Goal: Complete application form

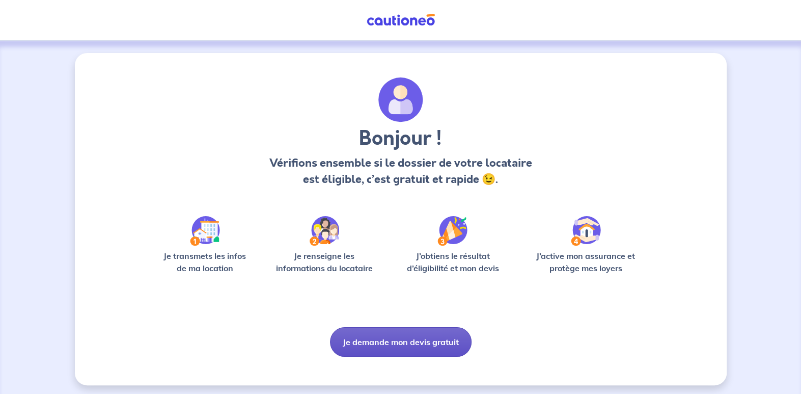
click at [410, 343] on button "Je demande mon devis gratuit" at bounding box center [401, 342] width 142 height 30
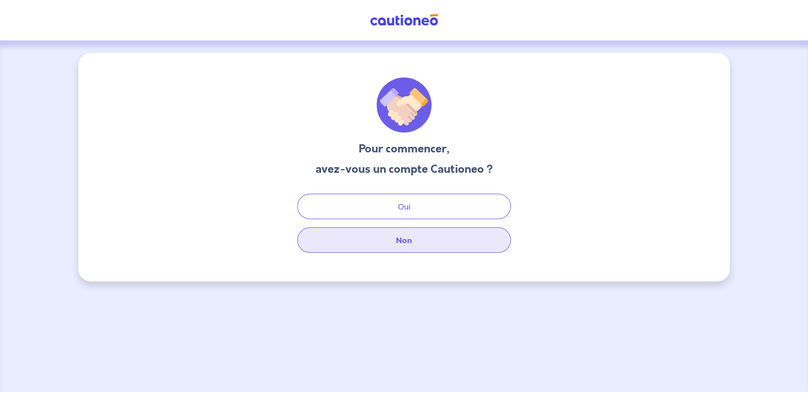
click at [412, 239] on button "Non" at bounding box center [404, 239] width 214 height 25
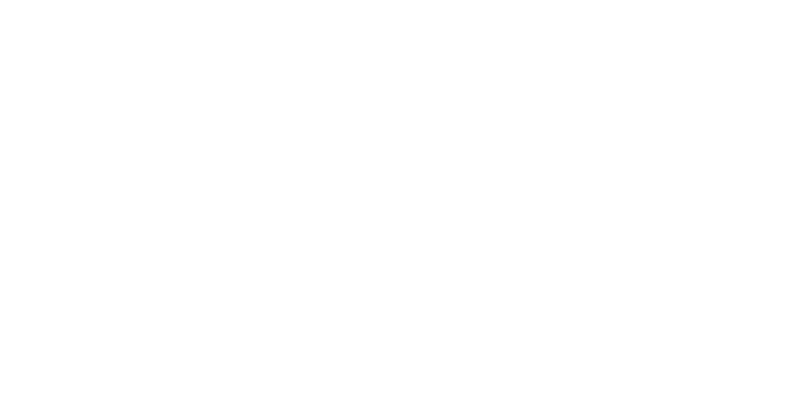
select select "FR"
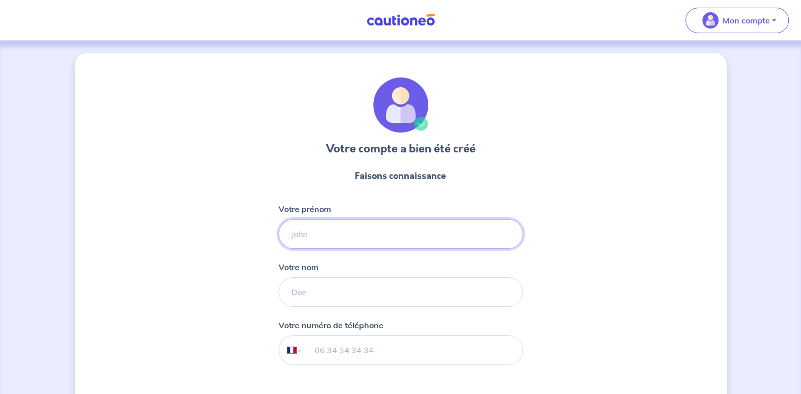
click at [308, 234] on input "Votre prénom" at bounding box center [400, 234] width 244 height 30
type input "Paulo"
type input "BENTO"
type input "06 07 50 94 96"
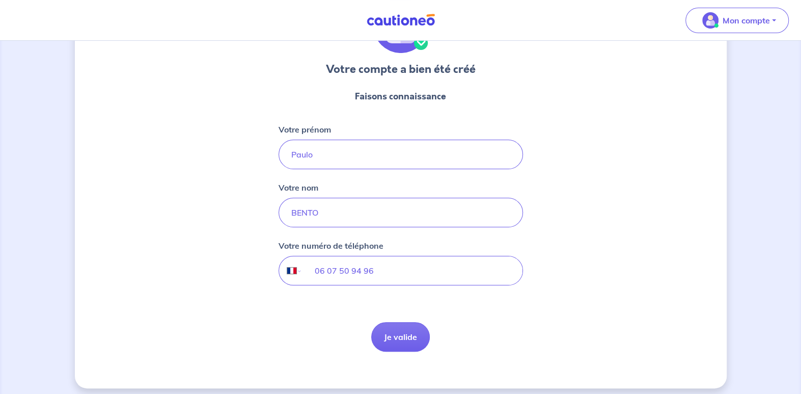
scroll to position [85, 0]
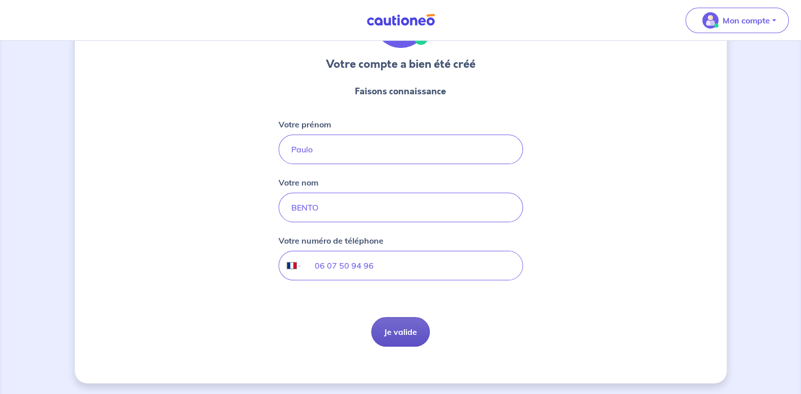
click at [402, 329] on button "Je valide" at bounding box center [400, 332] width 59 height 30
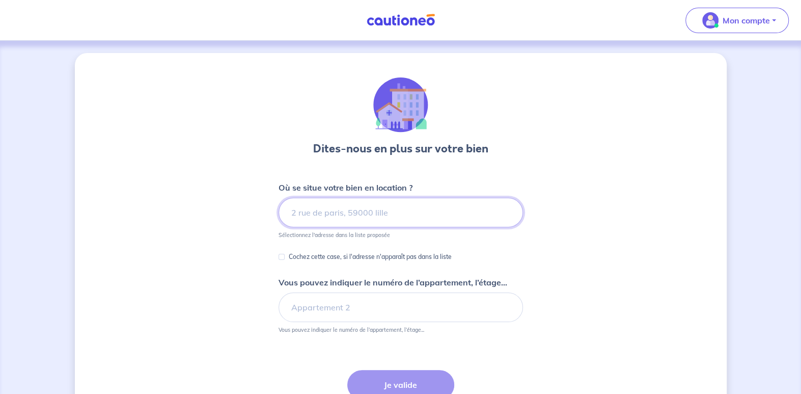
click at [295, 211] on input at bounding box center [400, 213] width 244 height 30
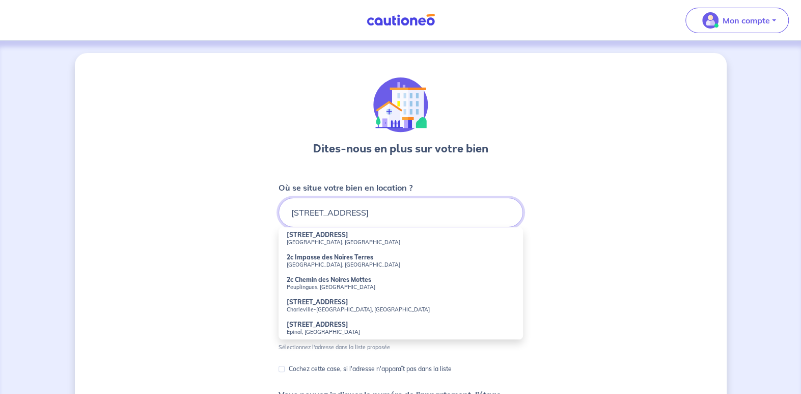
click at [330, 213] on input "[STREET_ADDRESS]" at bounding box center [400, 213] width 244 height 30
click at [399, 212] on input "[STREET_ADDRESS]" at bounding box center [400, 213] width 244 height 30
click at [315, 214] on input "[STREET_ADDRESS]" at bounding box center [400, 213] width 244 height 30
click at [386, 213] on input "[STREET_ADDRESS]" at bounding box center [400, 213] width 244 height 30
click at [432, 213] on input "[STREET_ADDRESS]," at bounding box center [400, 213] width 244 height 30
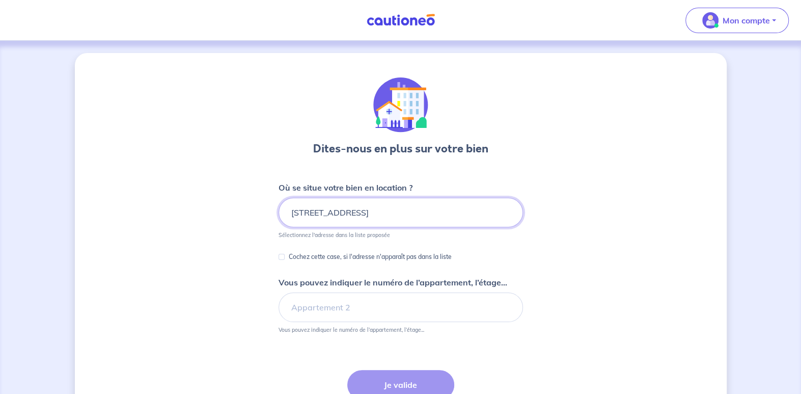
type input "[STREET_ADDRESS]"
click at [286, 256] on div "Cochez cette case, si l'adresse n'apparaît pas dans la liste" at bounding box center [364, 256] width 173 height 12
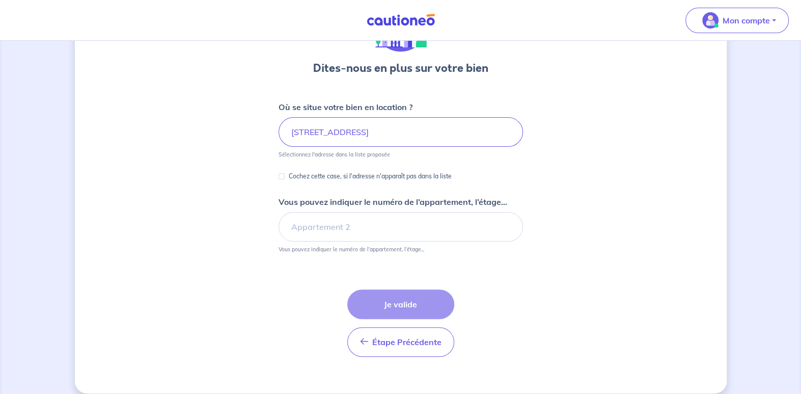
scroll to position [91, 0]
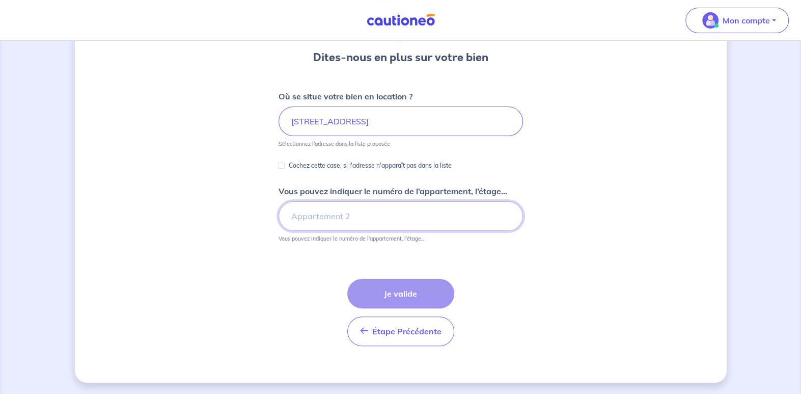
click at [319, 220] on input "Vous pouvez indiquer le numéro de l’appartement, l’étage..." at bounding box center [400, 216] width 244 height 30
click at [408, 293] on div "Étape Précédente Précédent Je valide Je valide" at bounding box center [400, 311] width 107 height 67
click at [403, 123] on input "[STREET_ADDRESS]" at bounding box center [400, 121] width 244 height 30
click at [284, 164] on input "Cochez cette case, si l'adresse n'apparaît pas dans la liste" at bounding box center [281, 165] width 6 height 6
checkbox input "true"
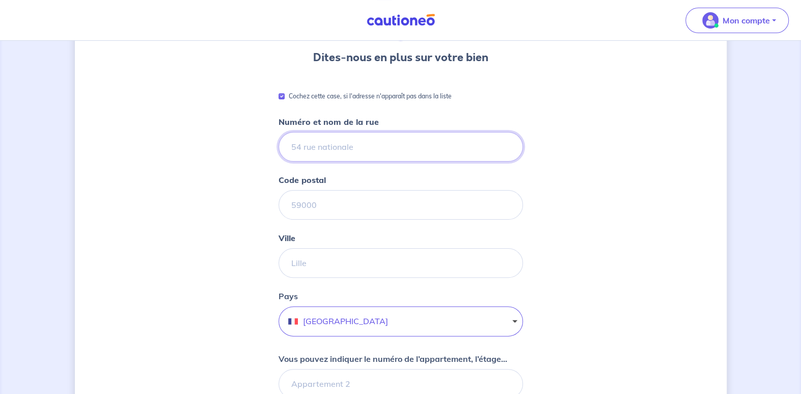
click at [297, 145] on input "Numéro et nom de la rue" at bounding box center [400, 147] width 244 height 30
type input "[STREET_ADDRESS]"
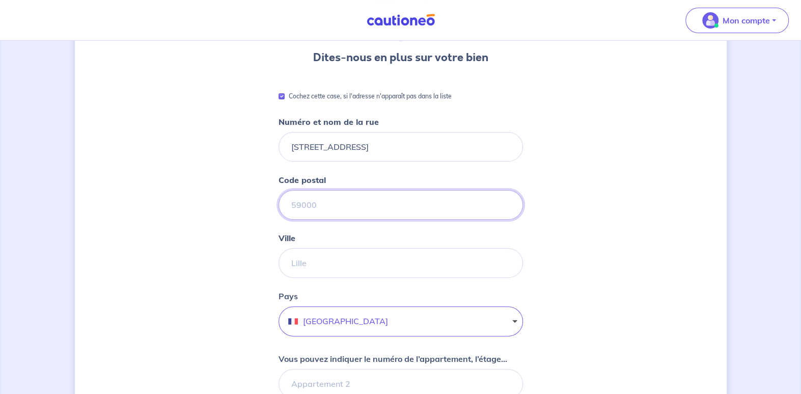
click at [297, 201] on input "Code postal" at bounding box center [400, 205] width 244 height 30
type input "42600"
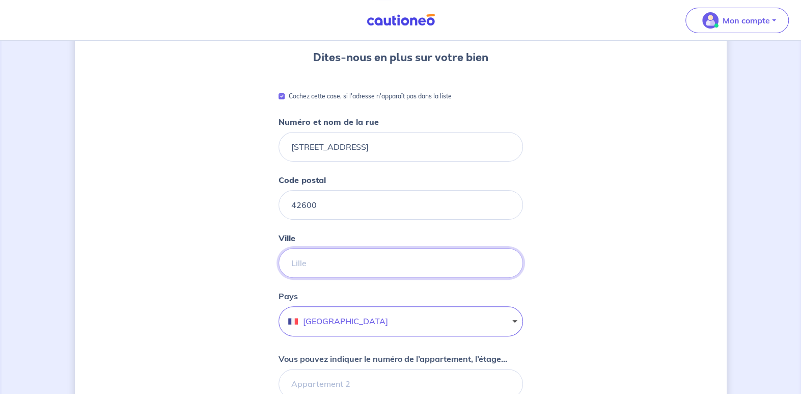
click at [306, 263] on input "Ville" at bounding box center [400, 263] width 244 height 30
type input "e"
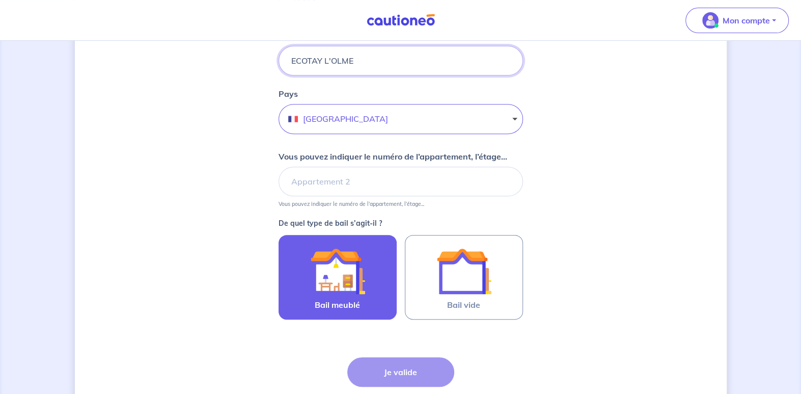
scroll to position [295, 0]
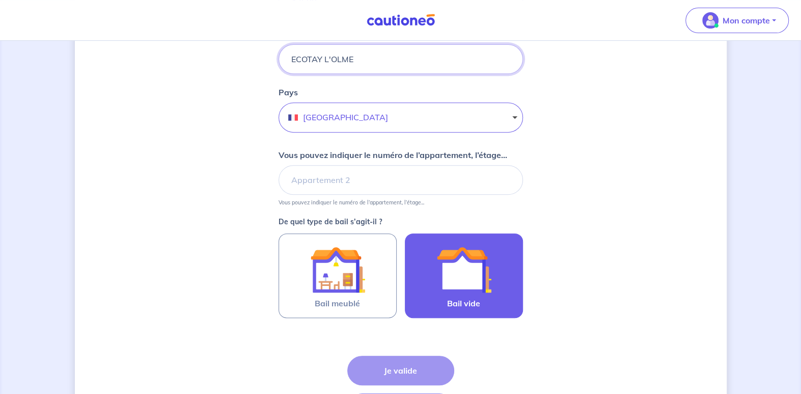
type input "ECOTAY L'OLME"
click at [469, 269] on img at bounding box center [463, 269] width 55 height 55
click at [0, 0] on input "Bail vide" at bounding box center [0, 0] width 0 height 0
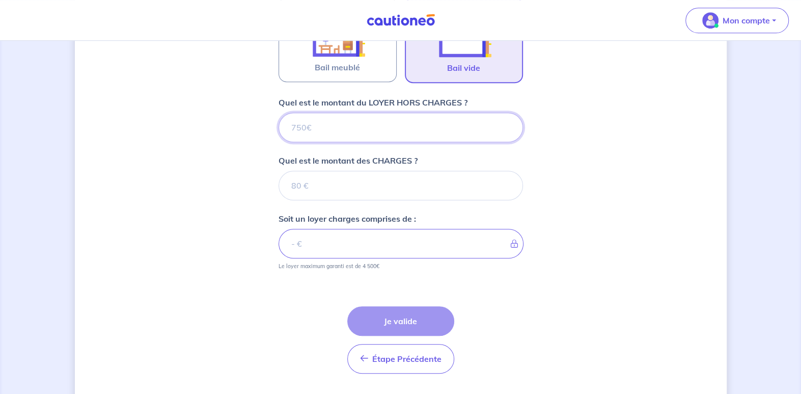
scroll to position [556, 0]
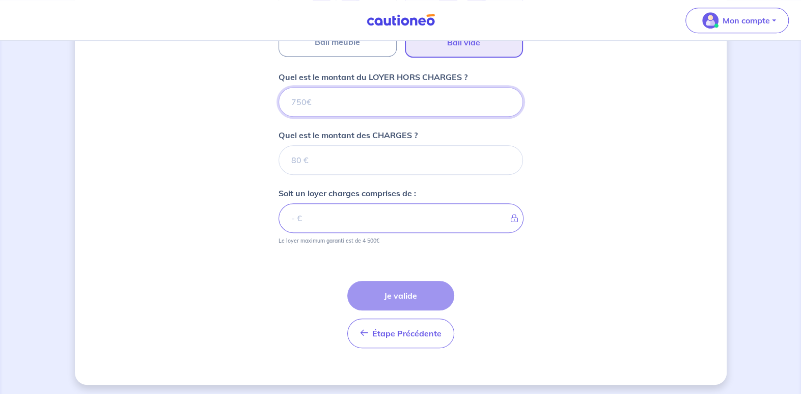
click at [310, 100] on input "Quel est le montant du LOYER HORS CHARGES ?" at bounding box center [400, 102] width 244 height 30
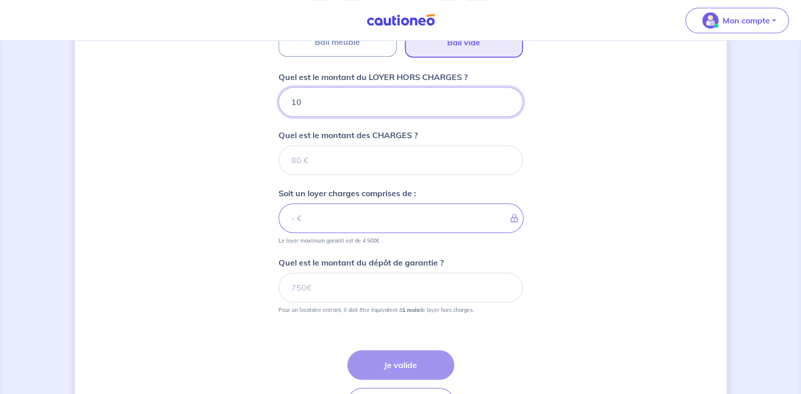
type input "100"
type input "1"
type input "1100"
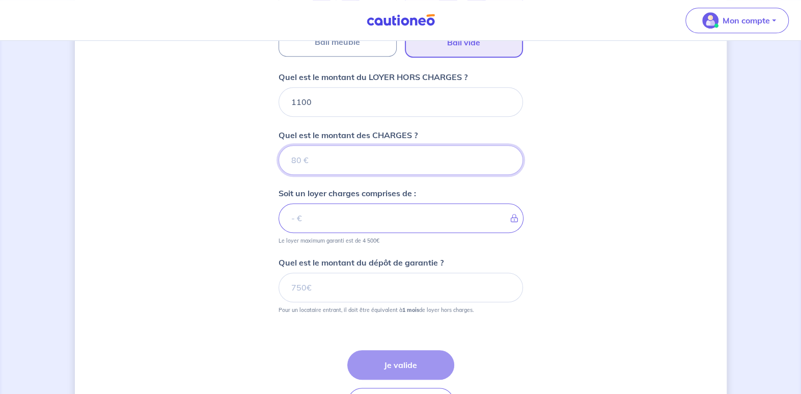
click at [327, 160] on input "Quel est le montant des CHARGES ?" at bounding box center [400, 160] width 244 height 30
click at [298, 158] on input "Quel est le montant des CHARGES ?" at bounding box center [400, 160] width 244 height 30
type input "0"
type input "1100"
type input "0"
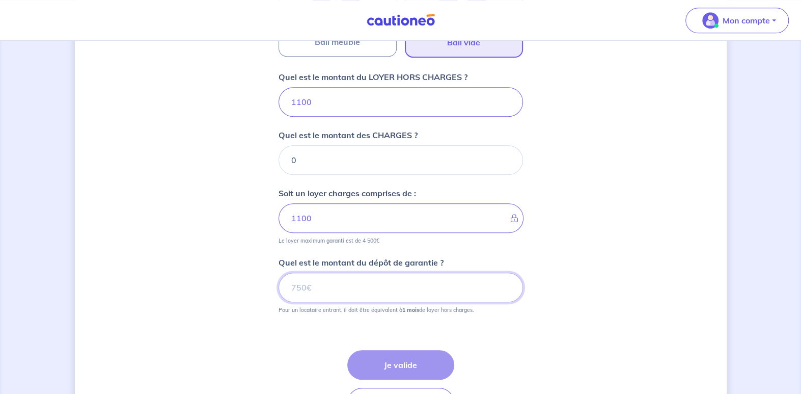
drag, startPoint x: 316, startPoint y: 284, endPoint x: 240, endPoint y: 289, distance: 76.5
type input "1100"
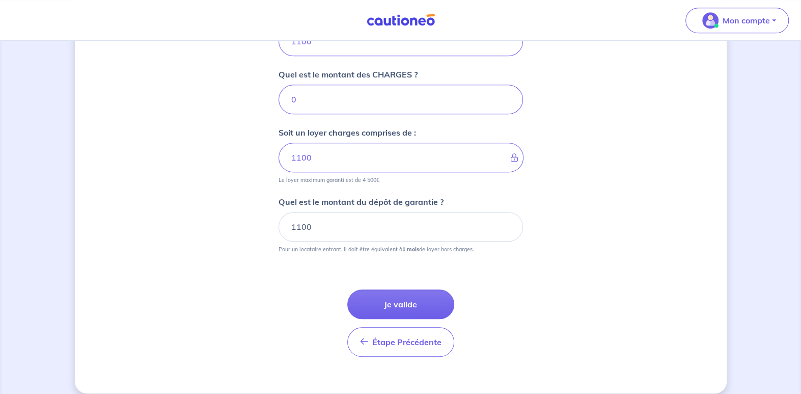
scroll to position [625, 0]
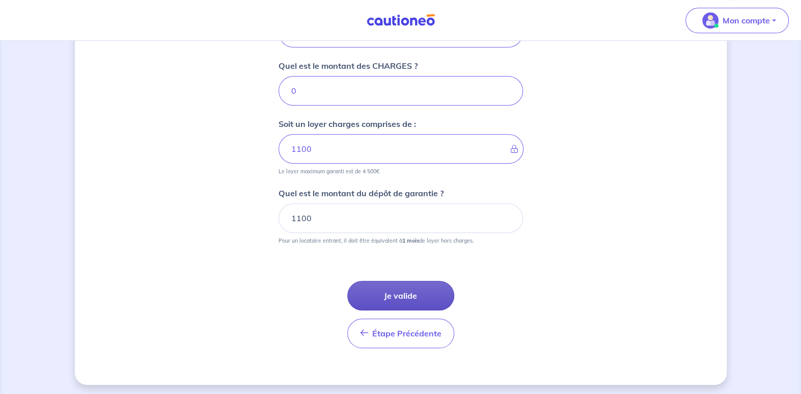
click at [414, 294] on button "Je valide" at bounding box center [400, 296] width 107 height 30
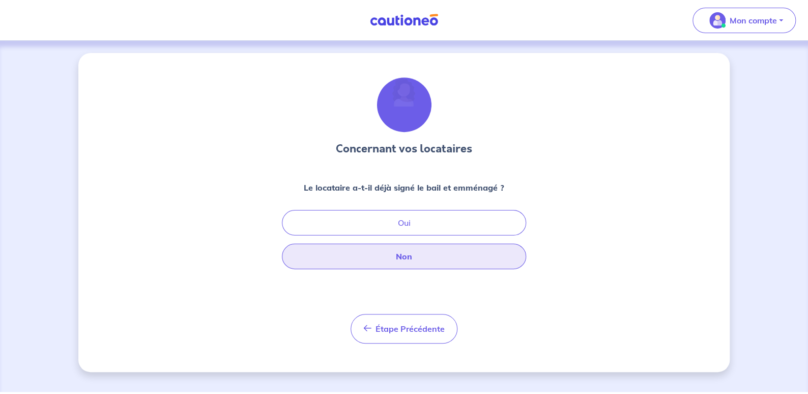
click at [414, 257] on button "Non" at bounding box center [404, 255] width 244 height 25
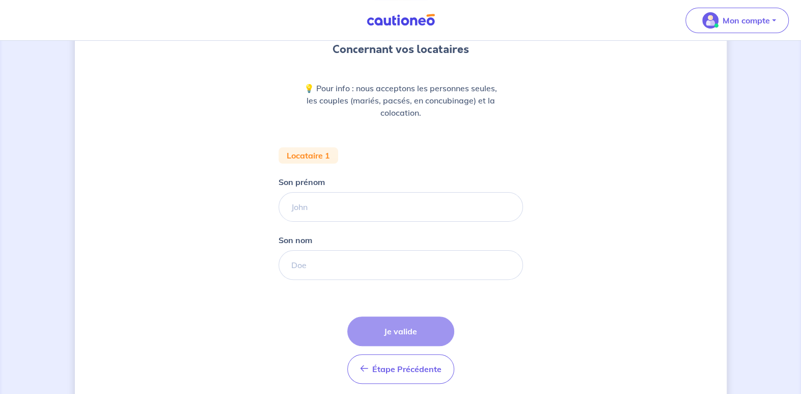
scroll to position [102, 0]
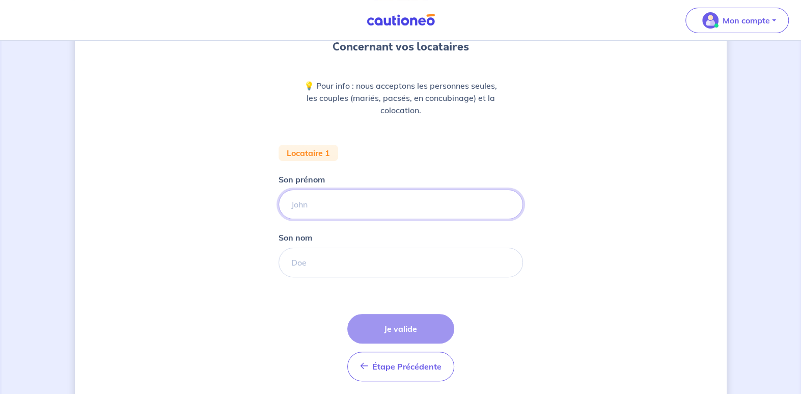
click at [303, 203] on input "Son prénom" at bounding box center [400, 204] width 244 height 30
type input "paulo"
click at [344, 265] on input "Son nom" at bounding box center [400, 262] width 244 height 30
type input "BENTO"
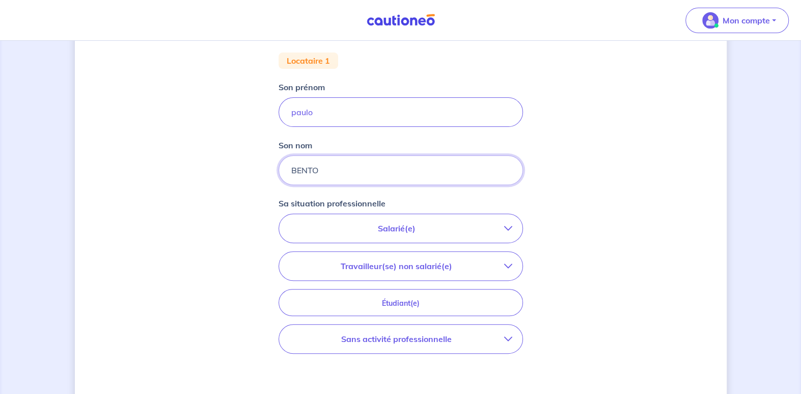
scroll to position [204, 0]
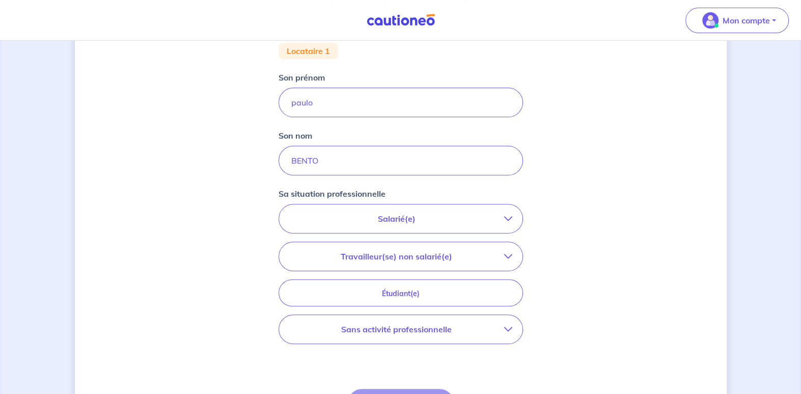
click at [507, 214] on icon "button" at bounding box center [508, 218] width 8 height 8
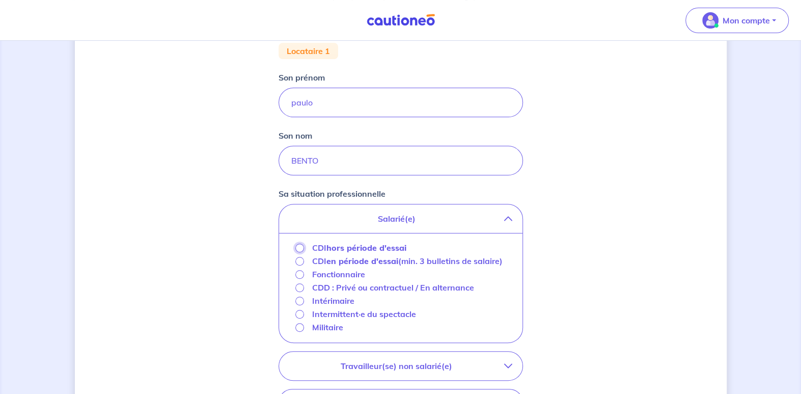
click at [300, 247] on input "CDI hors période d'essai" at bounding box center [299, 247] width 9 height 9
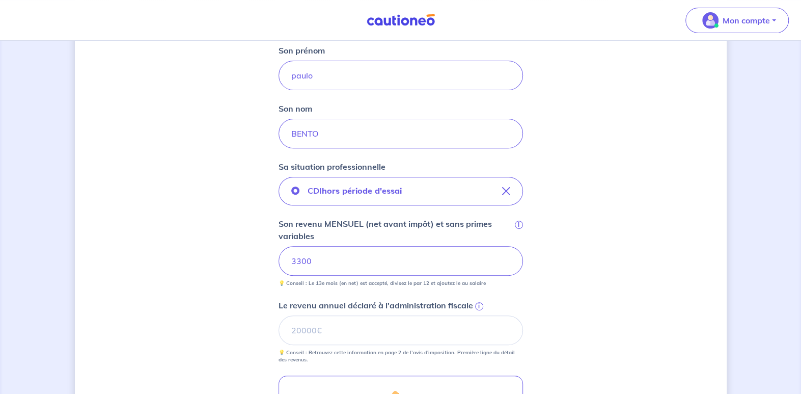
scroll to position [254, 0]
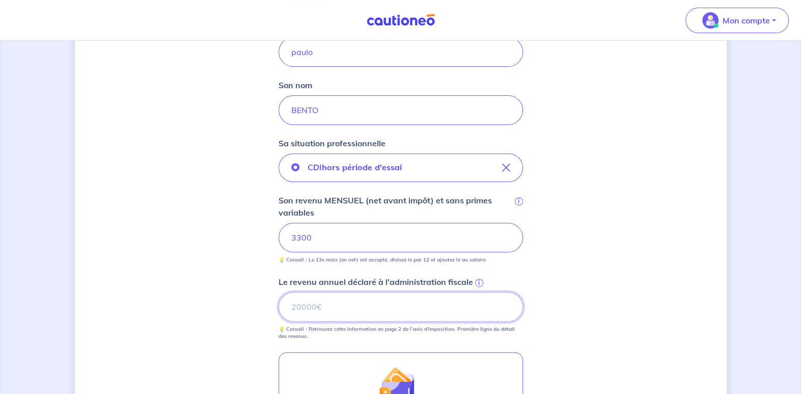
click at [356, 304] on input "Le revenu annuel déclaré à l'administration fiscale i" at bounding box center [400, 307] width 244 height 30
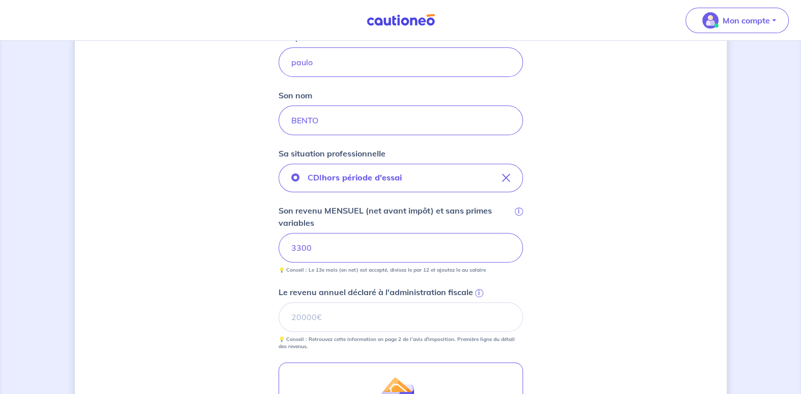
scroll to position [262, 0]
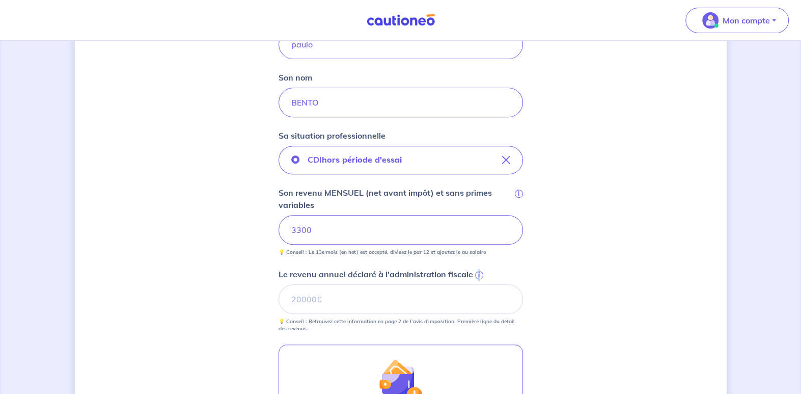
click at [479, 272] on span "i" at bounding box center [479, 275] width 8 height 8
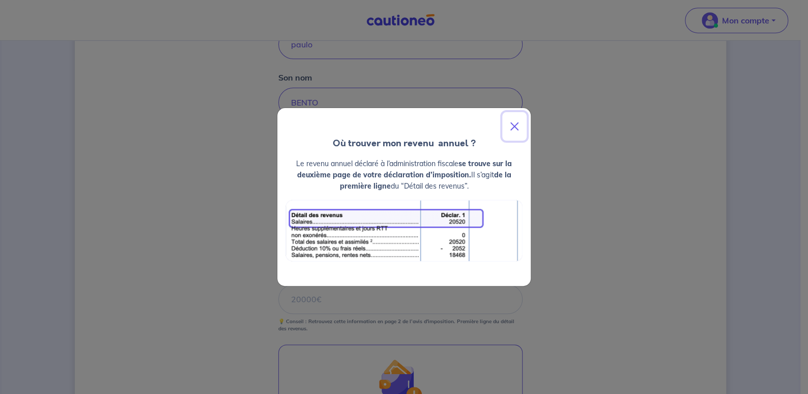
click at [515, 124] on button "Close" at bounding box center [514, 126] width 24 height 29
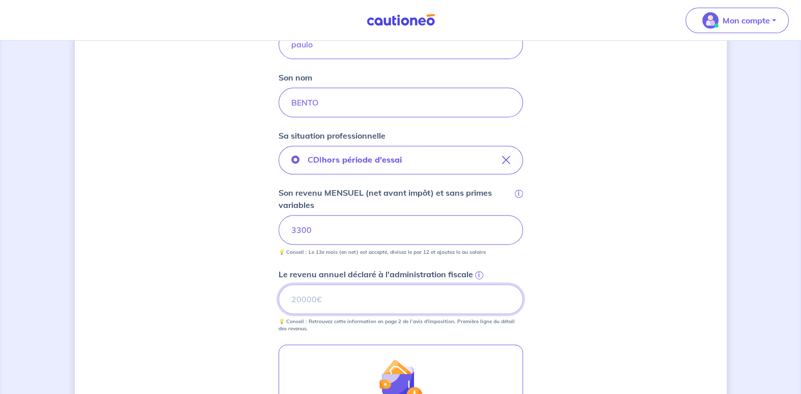
click at [298, 297] on input "Le revenu annuel déclaré à l'administration fiscale i" at bounding box center [400, 299] width 244 height 30
type input "42686"
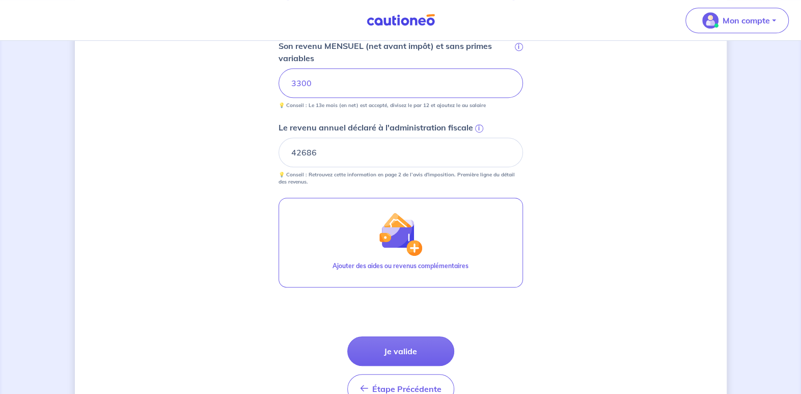
scroll to position [414, 0]
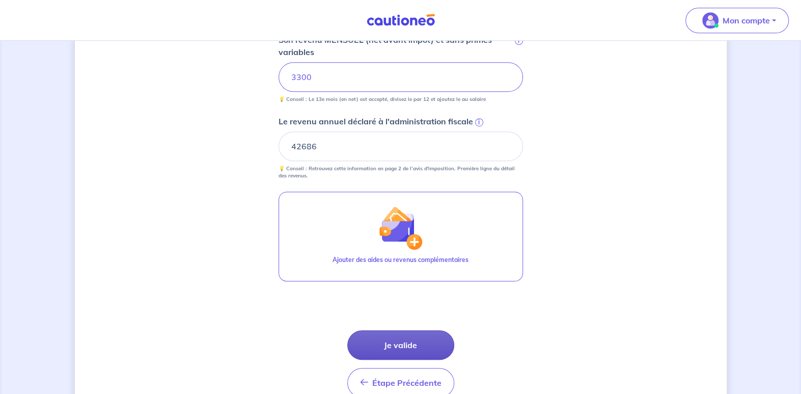
click at [405, 340] on button "Je valide" at bounding box center [400, 345] width 107 height 30
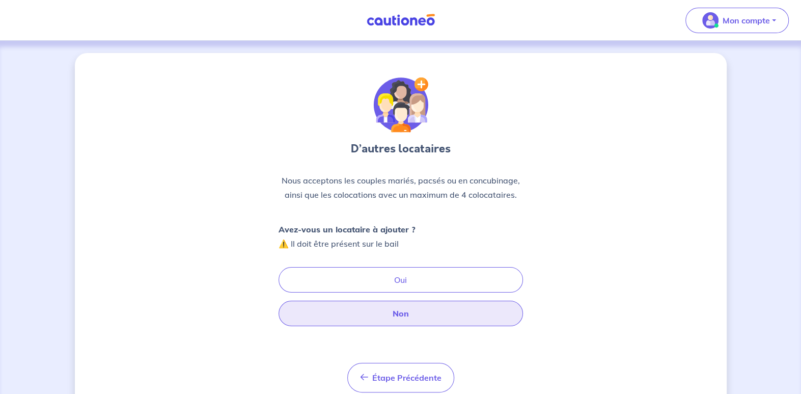
click at [402, 314] on button "Non" at bounding box center [400, 312] width 244 height 25
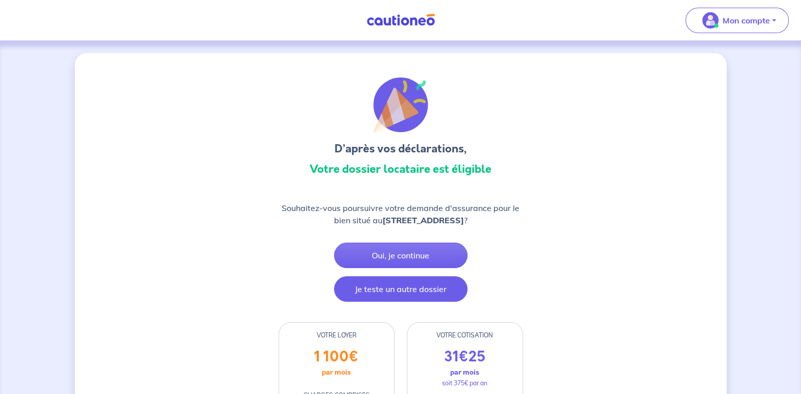
click at [421, 288] on button "Je teste un autre dossier" at bounding box center [400, 288] width 133 height 25
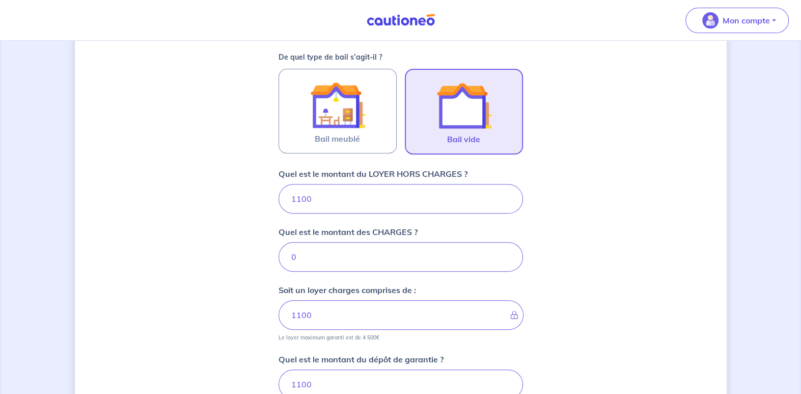
scroll to position [292, 0]
